Goal: Task Accomplishment & Management: Use online tool/utility

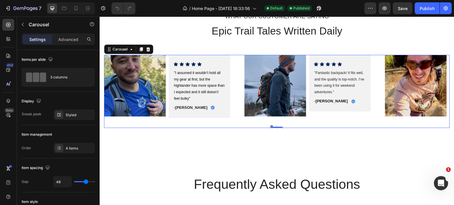
click at [281, 127] on button "Dot" at bounding box center [282, 126] width 3 height 3
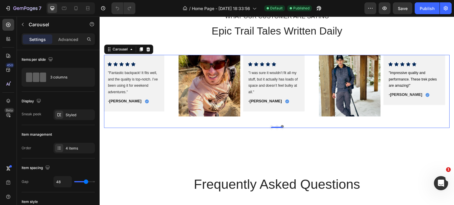
click at [270, 126] on button "Dot" at bounding box center [271, 126] width 3 height 3
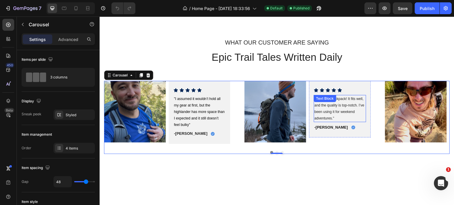
scroll to position [996, 0]
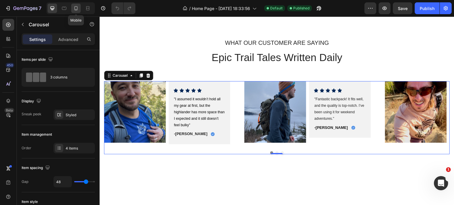
click at [78, 8] on icon at bounding box center [76, 8] width 6 height 6
type input "350"
type input "10"
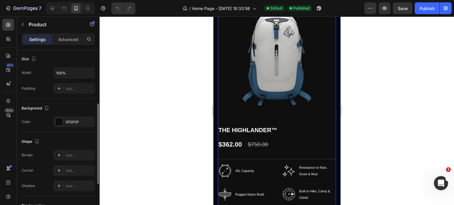
scroll to position [115, 0]
click at [61, 123] on div at bounding box center [59, 123] width 8 height 8
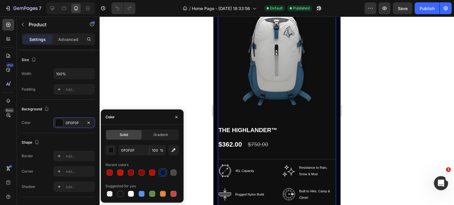
click at [163, 173] on div at bounding box center [163, 173] width 6 height 6
type input "001556"
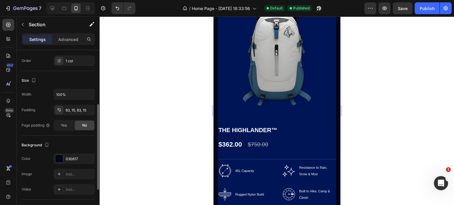
scroll to position [97, 0]
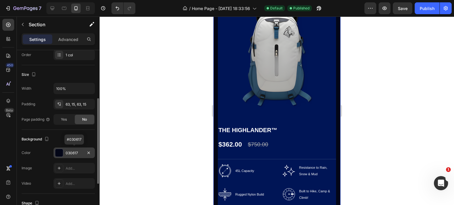
click at [61, 152] on div at bounding box center [59, 153] width 8 height 8
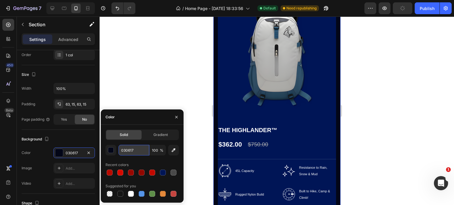
click at [129, 150] on input "030617" at bounding box center [133, 150] width 31 height 11
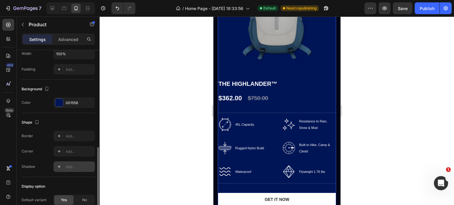
scroll to position [123, 0]
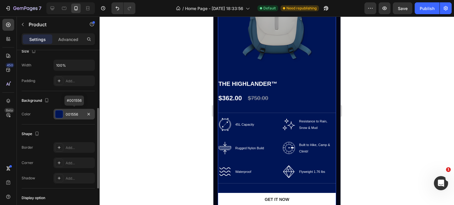
click at [61, 115] on div at bounding box center [59, 114] width 8 height 8
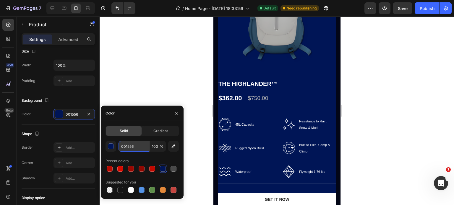
click at [130, 146] on input "001556" at bounding box center [133, 146] width 31 height 11
paste input "30617"
type input "030617"
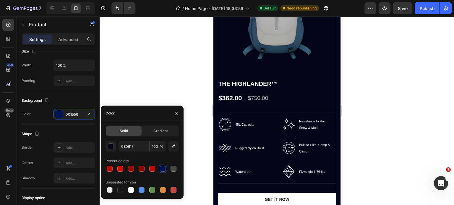
click at [143, 80] on div at bounding box center [277, 111] width 354 height 189
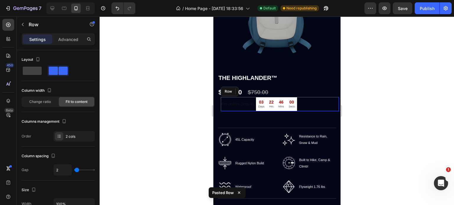
scroll to position [123, 0]
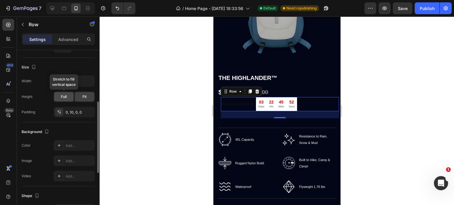
click at [64, 99] on div "Full" at bounding box center [63, 96] width 19 height 9
click at [76, 97] on div "Fit" at bounding box center [84, 96] width 19 height 9
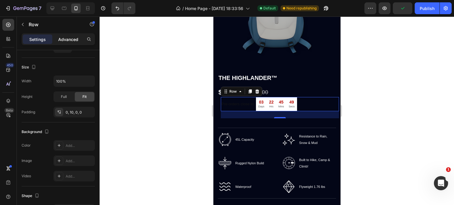
click at [70, 40] on p "Advanced" at bounding box center [68, 39] width 20 height 6
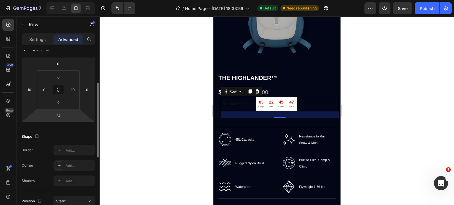
scroll to position [56, 0]
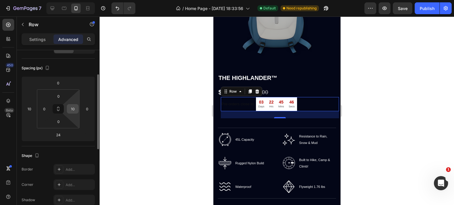
click at [77, 107] on input "10" at bounding box center [72, 109] width 9 height 9
type input "0"
click at [31, 107] on input "10" at bounding box center [29, 109] width 9 height 9
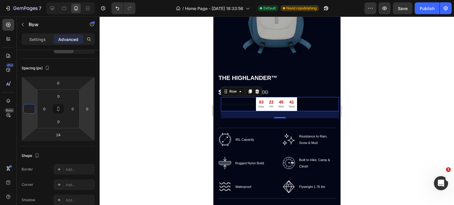
type input "0"
click at [154, 123] on div at bounding box center [277, 111] width 354 height 189
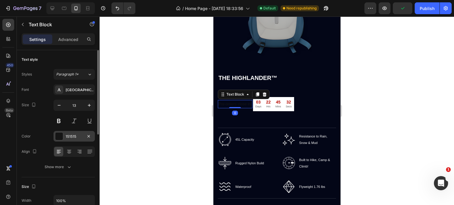
click at [58, 134] on div at bounding box center [59, 137] width 8 height 8
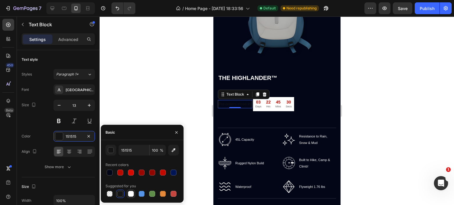
click at [130, 196] on div at bounding box center [131, 194] width 6 height 6
type input "FFFFFF"
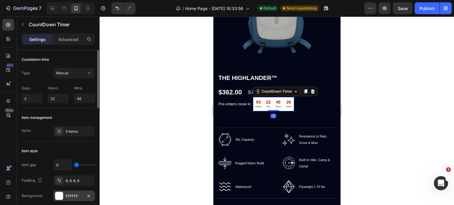
click at [60, 191] on div "FFFFFF" at bounding box center [73, 196] width 41 height 11
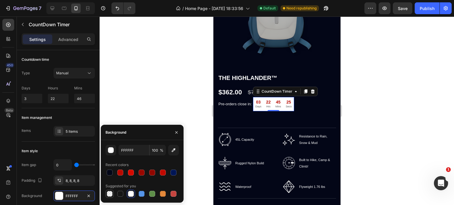
click at [108, 195] on div at bounding box center [110, 194] width 6 height 6
type input "000000"
type input "0"
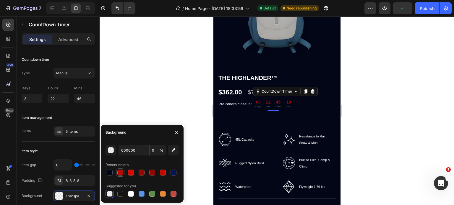
click at [121, 173] on div at bounding box center [120, 173] width 6 height 6
type input "B70A01"
type input "100"
click at [111, 192] on div at bounding box center [110, 194] width 6 height 6
type input "000000"
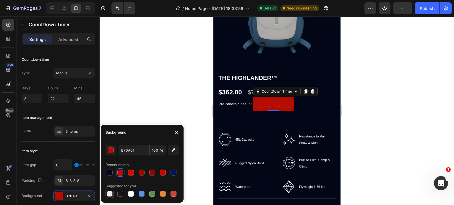
type input "0"
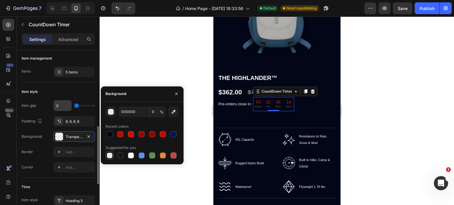
scroll to position [102, 0]
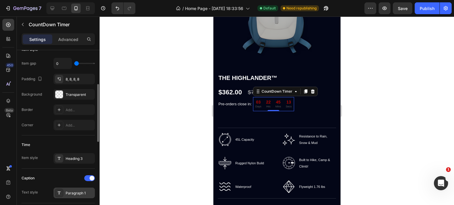
click at [74, 192] on div "Paragraph 1" at bounding box center [80, 193] width 28 height 5
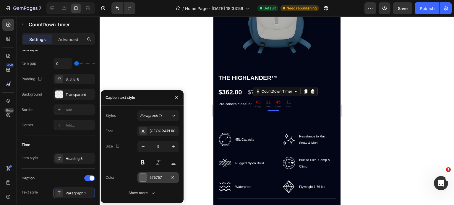
click at [142, 175] on div at bounding box center [143, 178] width 8 height 8
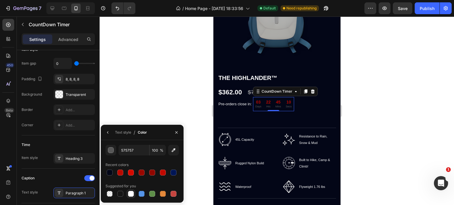
click at [134, 193] on div at bounding box center [131, 194] width 6 height 6
type input "FFFFFF"
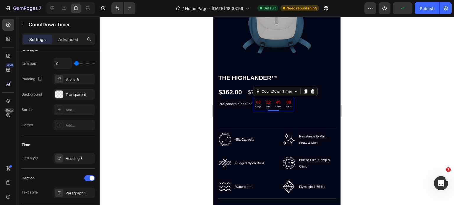
click at [176, 100] on div at bounding box center [277, 111] width 354 height 189
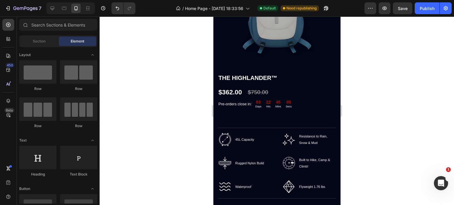
click at [141, 132] on div at bounding box center [277, 111] width 354 height 189
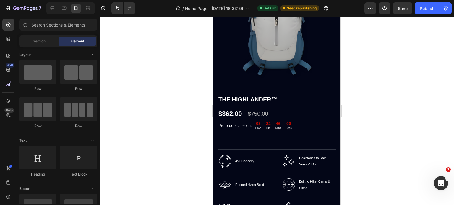
scroll to position [734, 0]
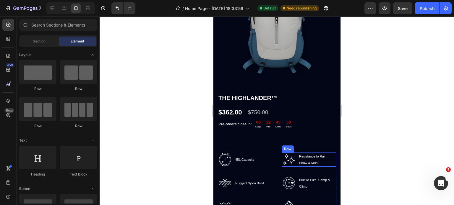
click at [294, 153] on div "Image Resistance to Rain, Snow & Mud Text block Row" at bounding box center [308, 160] width 54 height 14
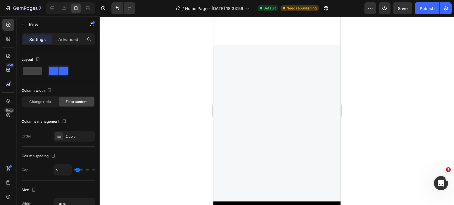
scroll to position [1976, 0]
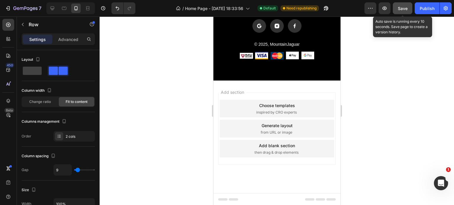
click at [400, 8] on span "Save" at bounding box center [403, 8] width 10 height 5
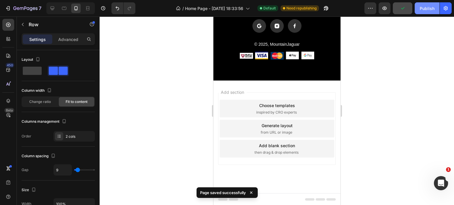
click at [419, 8] on div "Publish" at bounding box center [426, 8] width 15 height 6
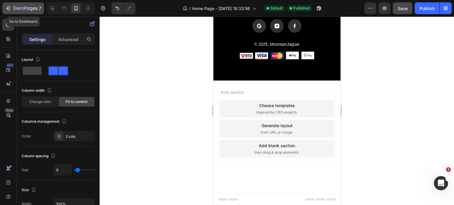
click at [8, 8] on icon "button" at bounding box center [7, 8] width 3 height 2
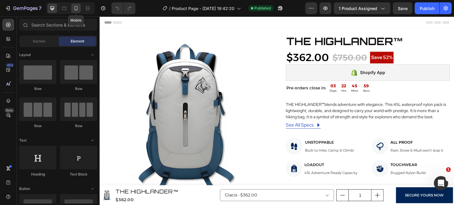
click at [74, 11] on icon at bounding box center [76, 8] width 6 height 6
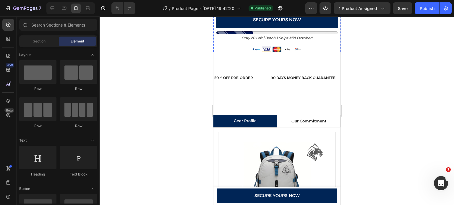
scroll to position [463, 0]
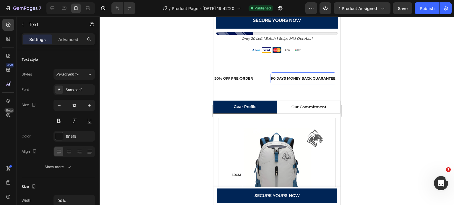
click at [305, 75] on p "90 DAYS MONEY BACK GUARANTEE" at bounding box center [302, 78] width 65 height 6
click at [265, 76] on div "50% Off Pre-order Text" at bounding box center [241, 78] width 56 height 12
click at [240, 75] on p "50% Off Pre-order" at bounding box center [233, 78] width 39 height 6
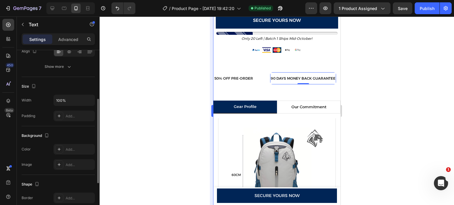
scroll to position [100, 0]
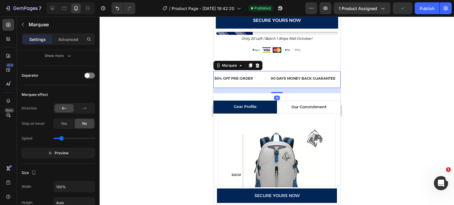
click at [267, 83] on div "50% Off Pre-order Text 90 DAYS MONEY BACK GUARANTEE Text Cancel anytime before …" at bounding box center [276, 79] width 127 height 17
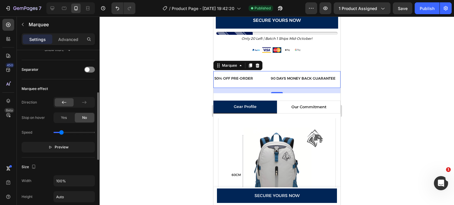
scroll to position [106, 0]
click at [74, 148] on button "Preview" at bounding box center [58, 147] width 73 height 11
click at [74, 148] on button "Pause" at bounding box center [58, 147] width 73 height 11
click at [79, 147] on button "Preview" at bounding box center [58, 147] width 73 height 11
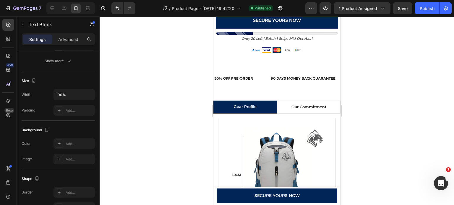
scroll to position [0, 0]
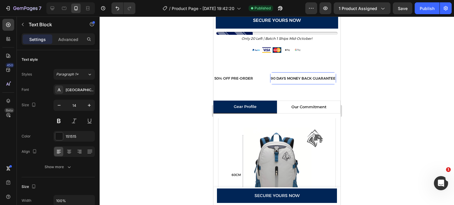
click at [270, 75] on p "90 DAYS MONEY BACK GUARANTEE" at bounding box center [302, 78] width 65 height 6
click at [352, 75] on p "Cancel anytime before shipping" at bounding box center [390, 78] width 76 height 7
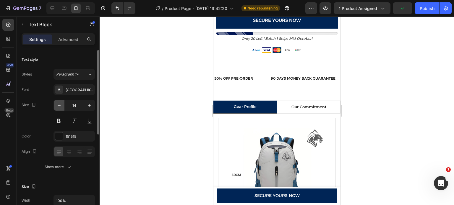
click at [58, 109] on button "button" at bounding box center [59, 105] width 11 height 11
type input "12"
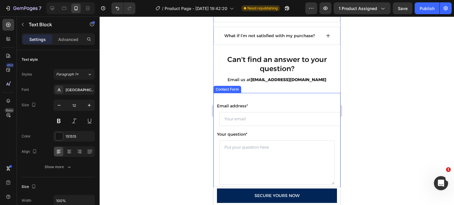
scroll to position [1691, 0]
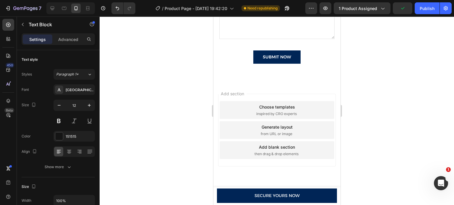
click at [132, 108] on div at bounding box center [277, 111] width 354 height 189
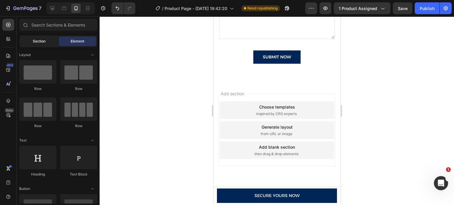
click at [41, 39] on span "Section" at bounding box center [39, 41] width 13 height 5
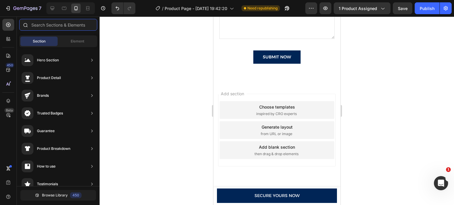
click at [59, 26] on input "text" at bounding box center [58, 25] width 78 height 12
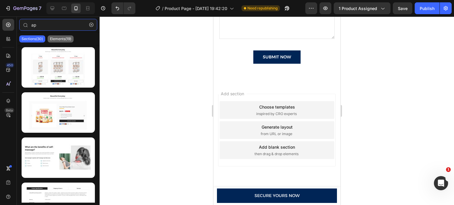
type input "ap"
click at [55, 40] on p "Elements(19)" at bounding box center [60, 39] width 21 height 5
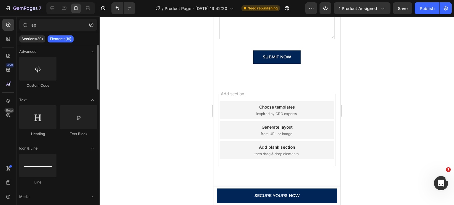
scroll to position [0, 0]
click at [11, 36] on icon at bounding box center [8, 39] width 6 height 6
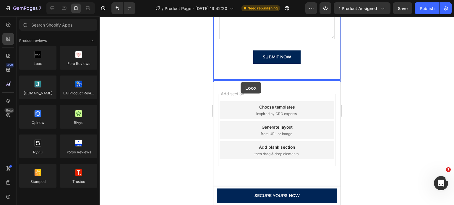
drag, startPoint x: 255, startPoint y: 77, endPoint x: 240, endPoint y: 82, distance: 16.2
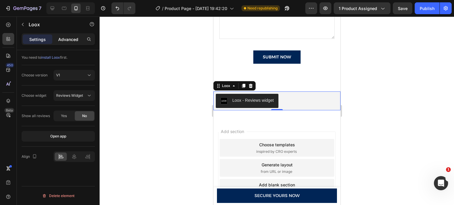
click at [68, 40] on p "Advanced" at bounding box center [68, 39] width 20 height 6
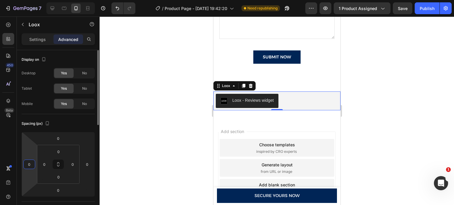
click at [30, 167] on input "0" at bounding box center [29, 164] width 9 height 9
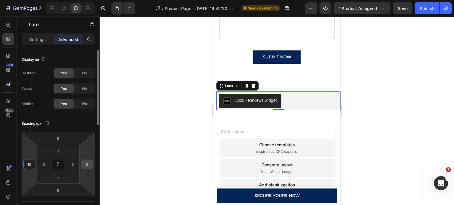
type input "10"
click at [87, 164] on input "0" at bounding box center [87, 164] width 9 height 9
type input "10"
click at [124, 150] on div at bounding box center [277, 111] width 354 height 189
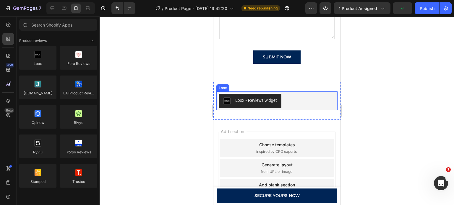
click at [268, 99] on div "Loox - Reviews widget" at bounding box center [255, 100] width 41 height 6
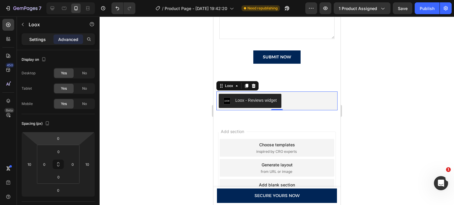
click at [42, 42] on p "Settings" at bounding box center [37, 39] width 17 height 6
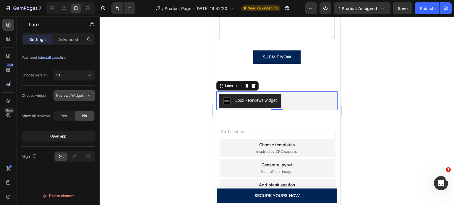
click at [79, 95] on span "Reviews Widget" at bounding box center [69, 95] width 27 height 4
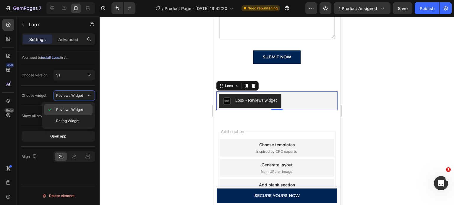
click at [76, 108] on span "Reviews Widget" at bounding box center [69, 109] width 27 height 5
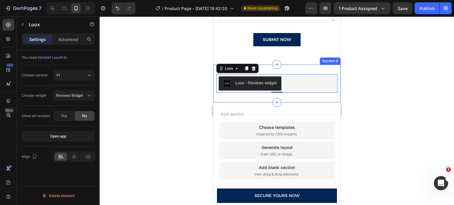
scroll to position [1729, 0]
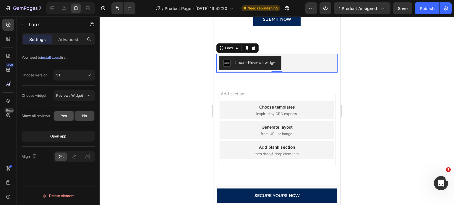
click at [72, 118] on div "Yes" at bounding box center [63, 115] width 19 height 9
click at [83, 116] on span "No" at bounding box center [84, 115] width 5 height 5
click at [82, 75] on div "V1" at bounding box center [71, 75] width 30 height 5
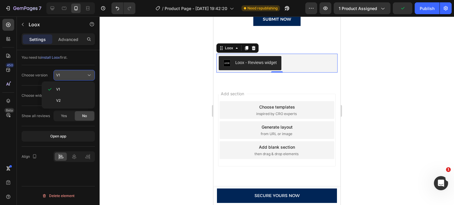
click at [82, 75] on div "V1" at bounding box center [71, 75] width 30 height 5
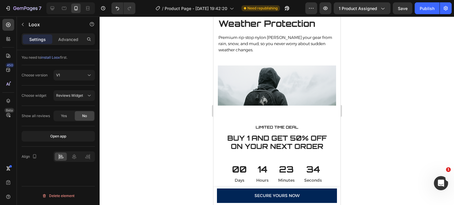
scroll to position [1062, 0]
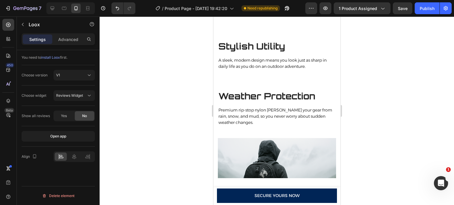
click at [401, 15] on div "7 Version history / Product Page - Sep 16, 19:42:20 Need republishing Preview 1…" at bounding box center [227, 8] width 454 height 17
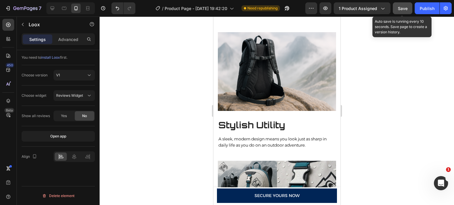
click at [403, 13] on button "Save" at bounding box center [402, 8] width 19 height 12
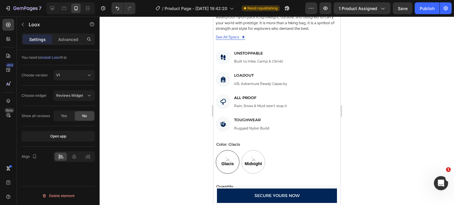
scroll to position [241, 0]
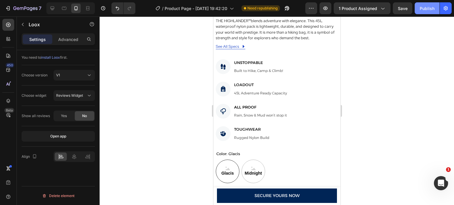
click at [417, 14] on button "Publish" at bounding box center [426, 8] width 25 height 12
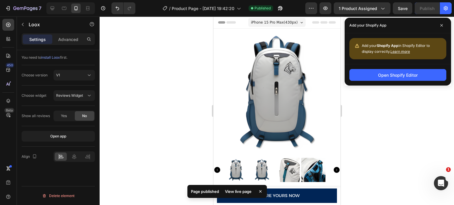
scroll to position [0, 0]
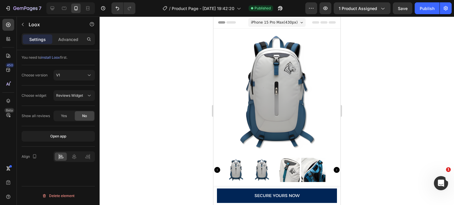
click at [412, 111] on div at bounding box center [277, 111] width 354 height 189
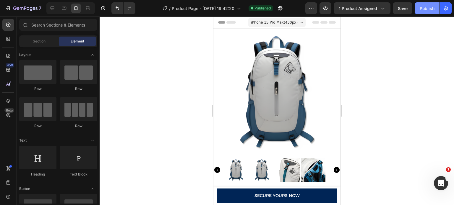
click at [427, 8] on div "Publish" at bounding box center [426, 8] width 15 height 6
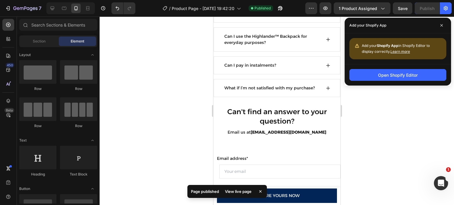
scroll to position [1973, 0]
